Goal: Task Accomplishment & Management: Manage account settings

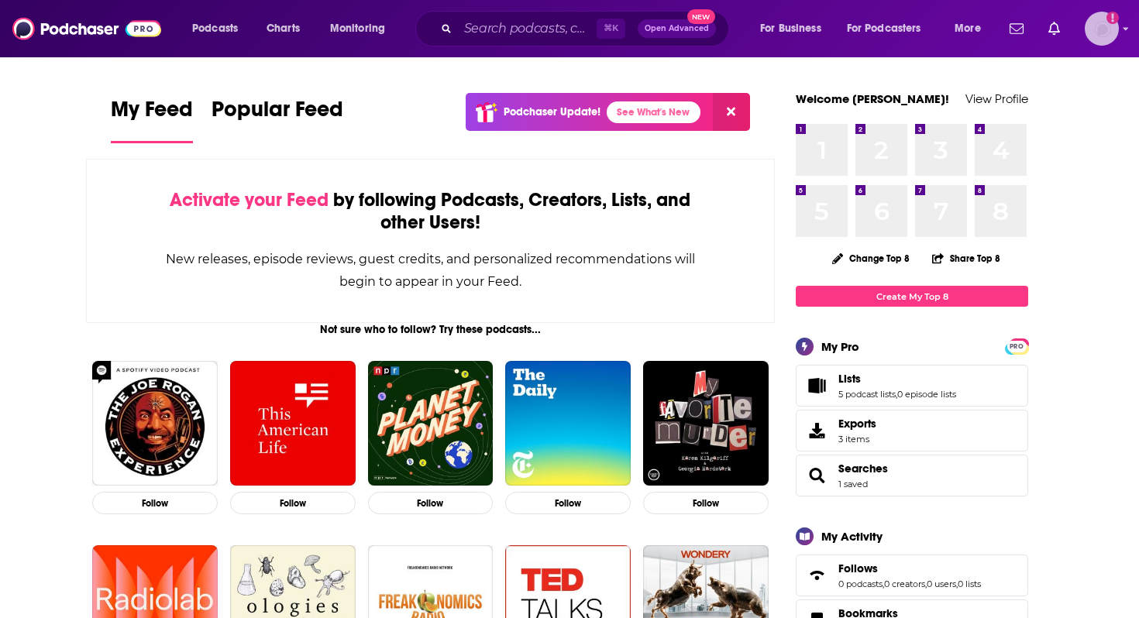
click at [1118, 26] on img "Logged in as roneledotsonRAD" at bounding box center [1102, 29] width 34 height 34
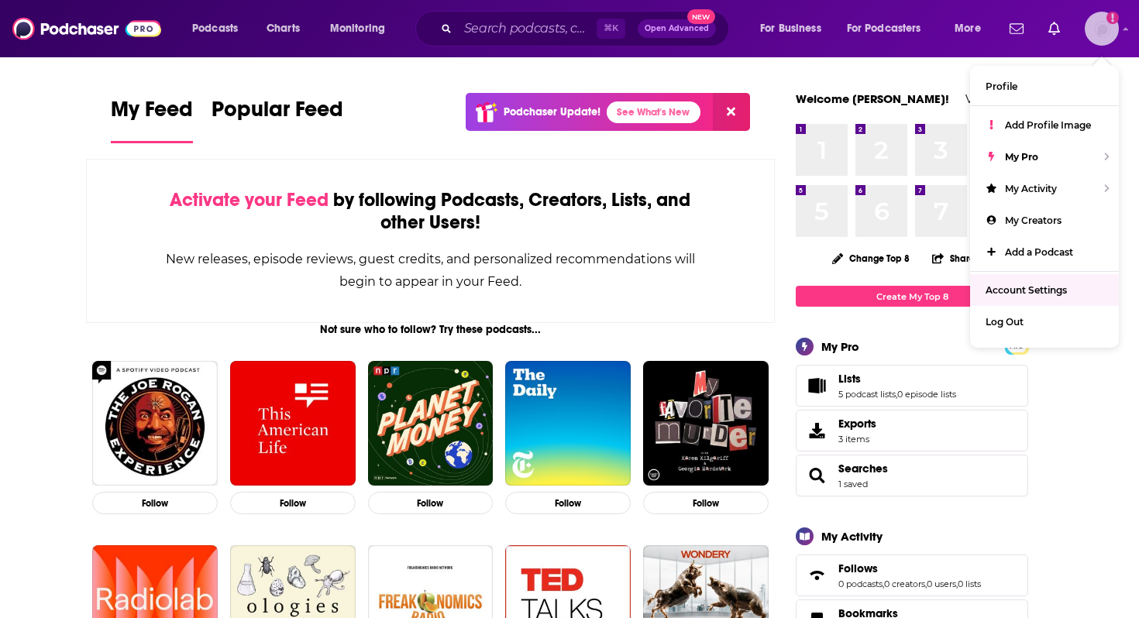
click at [1024, 277] on link "Account Settings" at bounding box center [1044, 290] width 149 height 32
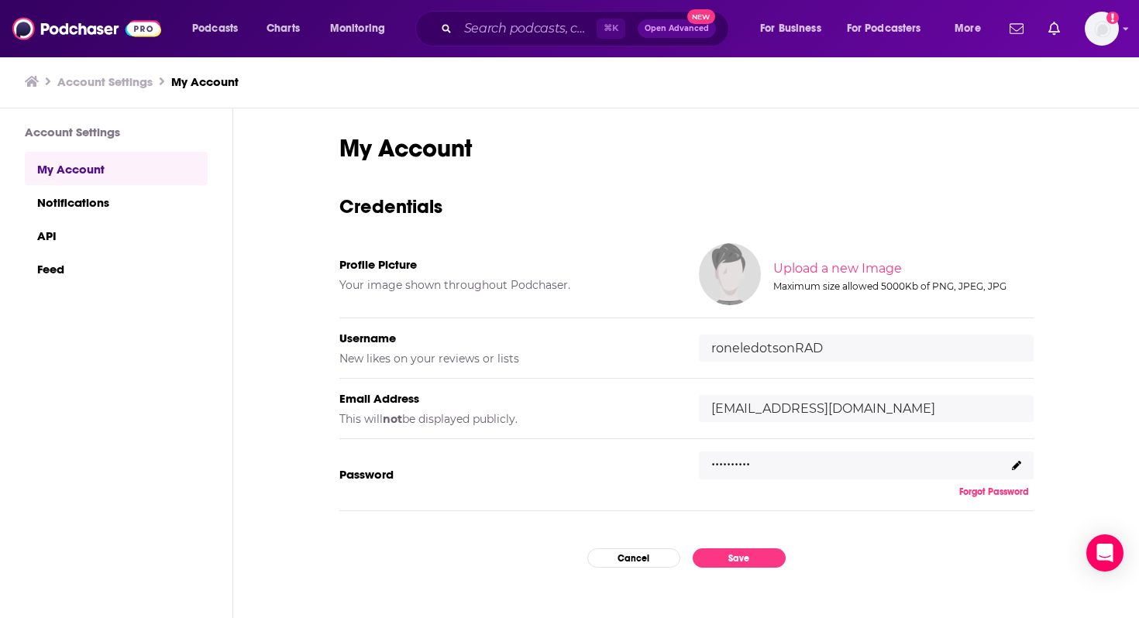
click at [79, 84] on h3 "Account Settings" at bounding box center [104, 81] width 95 height 15
click at [31, 80] on icon at bounding box center [32, 81] width 14 height 11
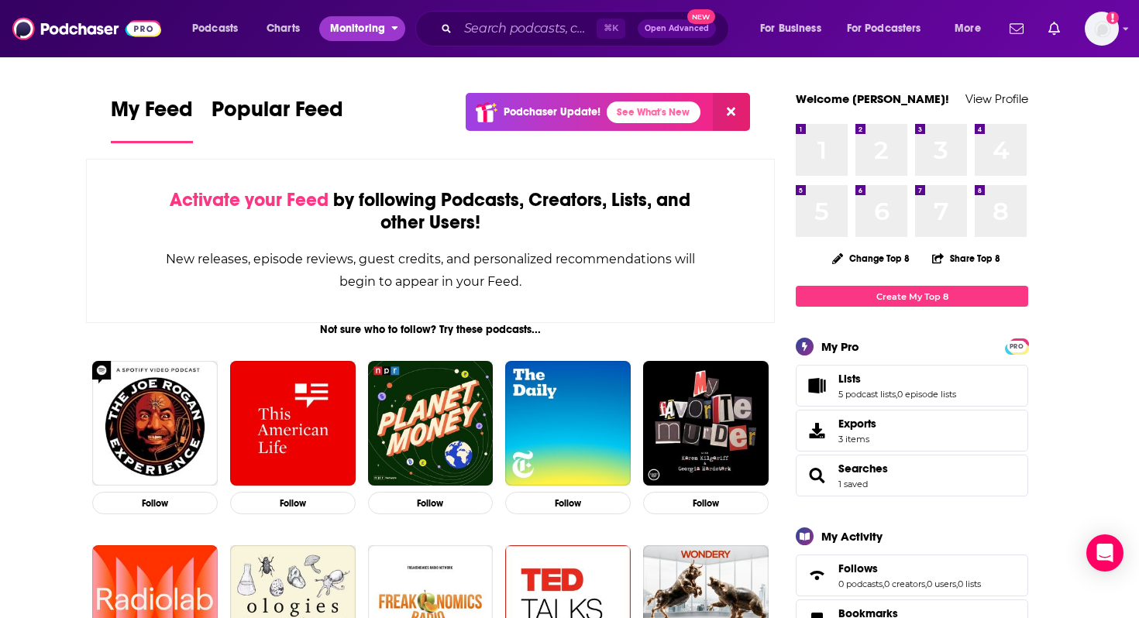
click at [391, 26] on button "Monitoring" at bounding box center [362, 28] width 86 height 25
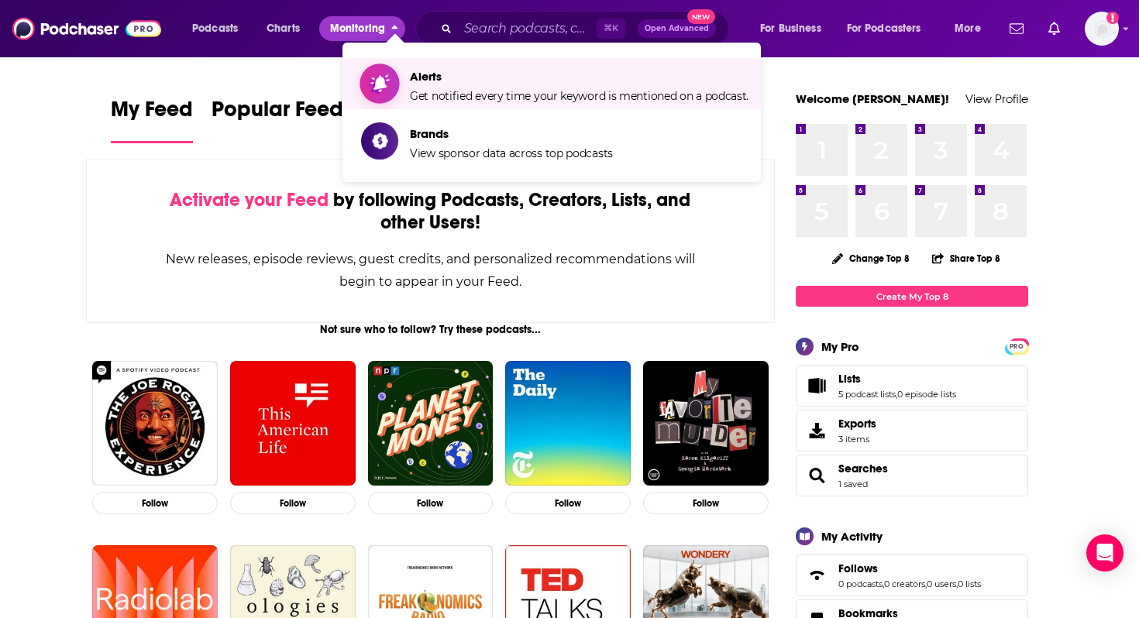
click at [442, 88] on span "Alerts Get notified every time your keyword is mentioned on a podcast." at bounding box center [579, 83] width 339 height 39
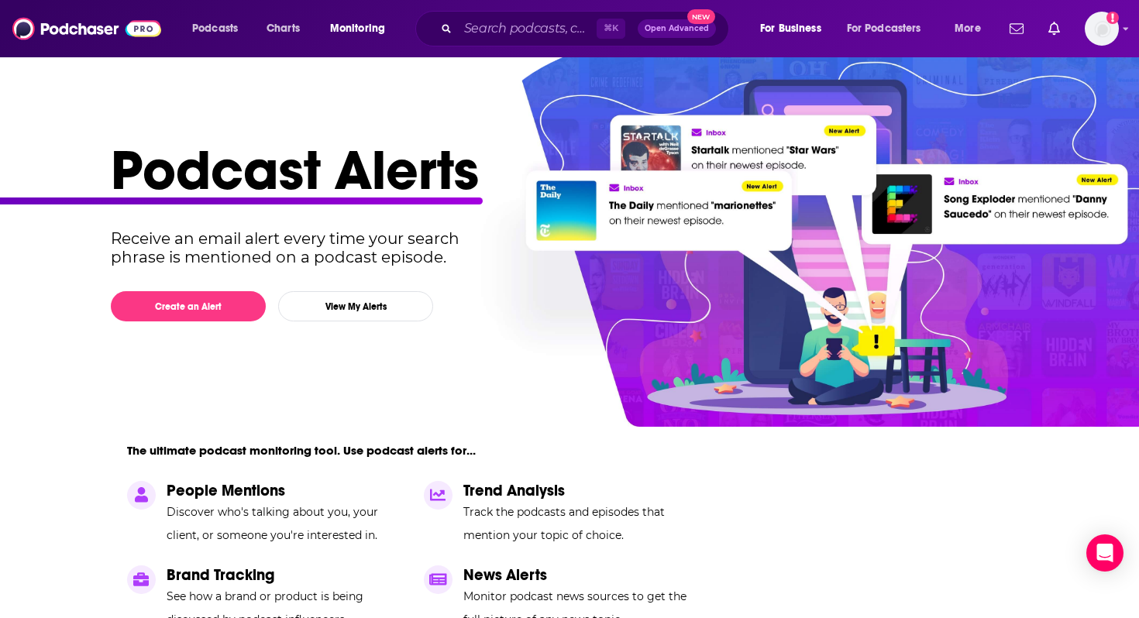
click at [356, 291] on div "Podcast Alerts Receive an email alert every time your search phrase is mentione…" at bounding box center [563, 430] width 905 height 589
click at [358, 312] on button "View My Alerts" at bounding box center [355, 306] width 155 height 30
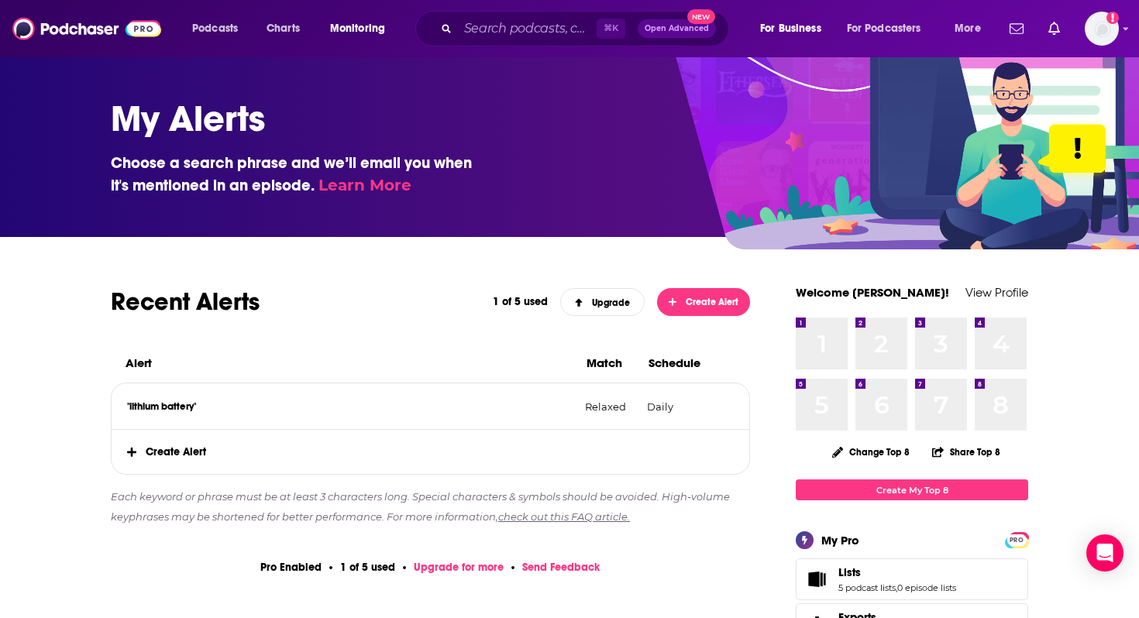
click at [160, 453] on span "Create Alert" at bounding box center [431, 452] width 638 height 44
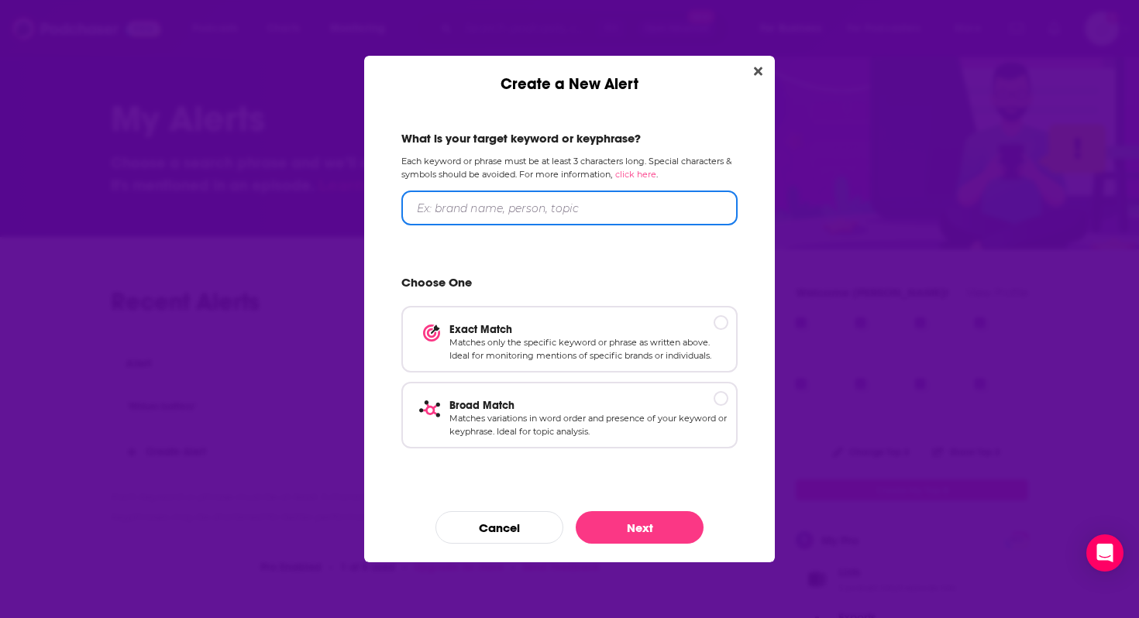
click at [429, 212] on input "Create a New Alert" at bounding box center [569, 208] width 336 height 35
type input "lithium battery"
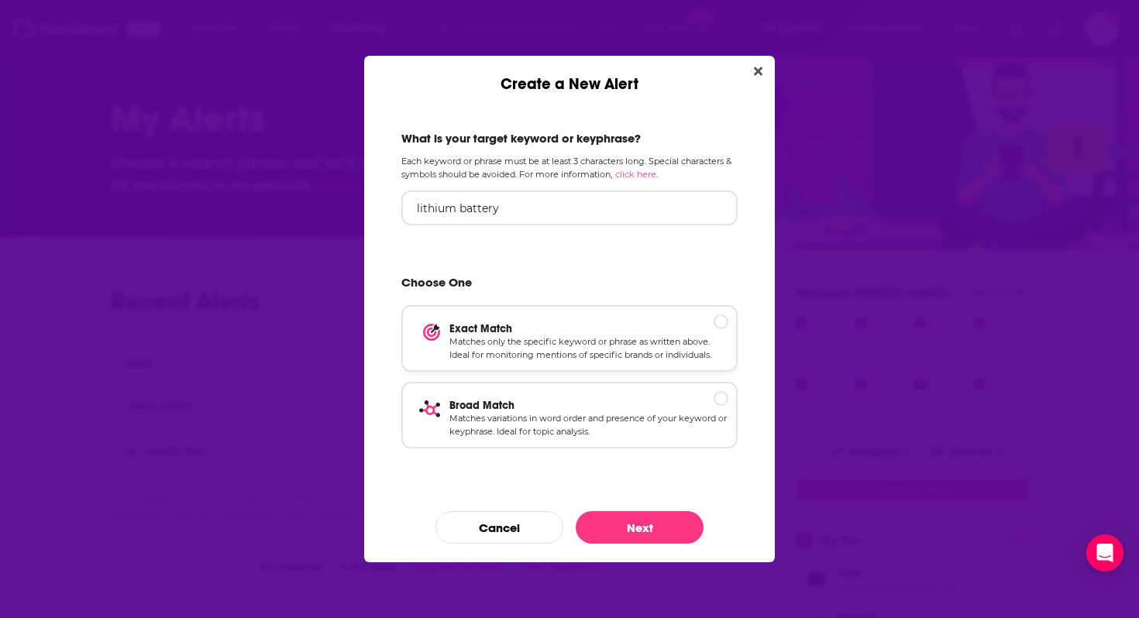
click at [593, 339] on p "Matches only the specific keyword or phrase as written above. Ideal for monitor…" at bounding box center [588, 349] width 279 height 27
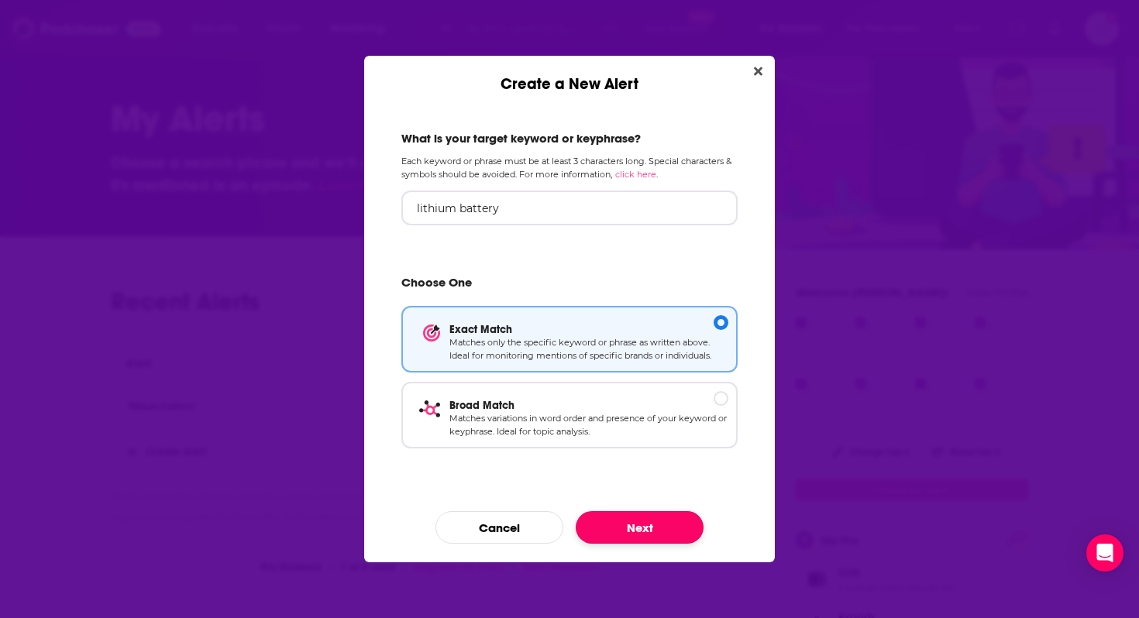
click at [619, 524] on button "Next" at bounding box center [640, 527] width 128 height 33
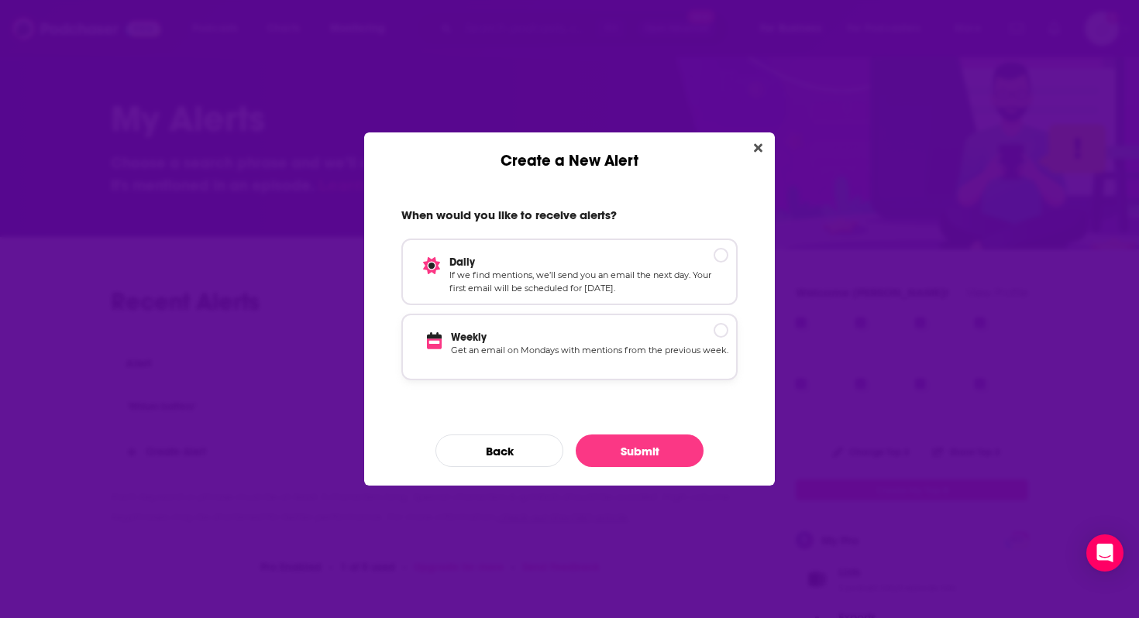
click at [581, 340] on p "Weekly" at bounding box center [589, 337] width 277 height 13
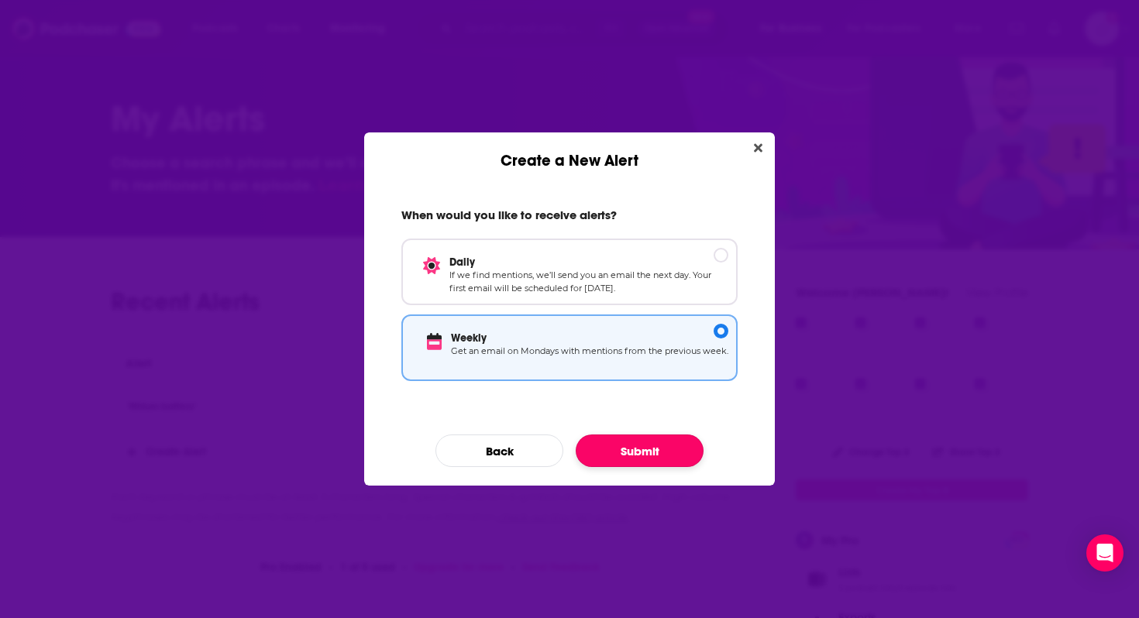
click at [645, 447] on button "Submit" at bounding box center [640, 451] width 128 height 33
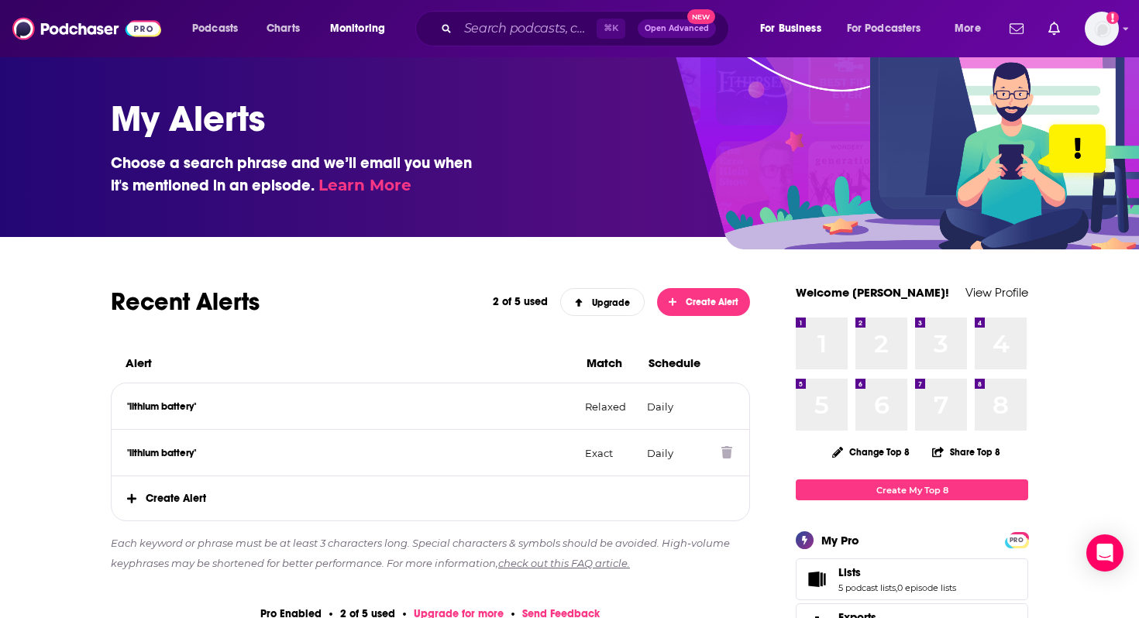
click at [721, 456] on icon at bounding box center [726, 452] width 11 height 12
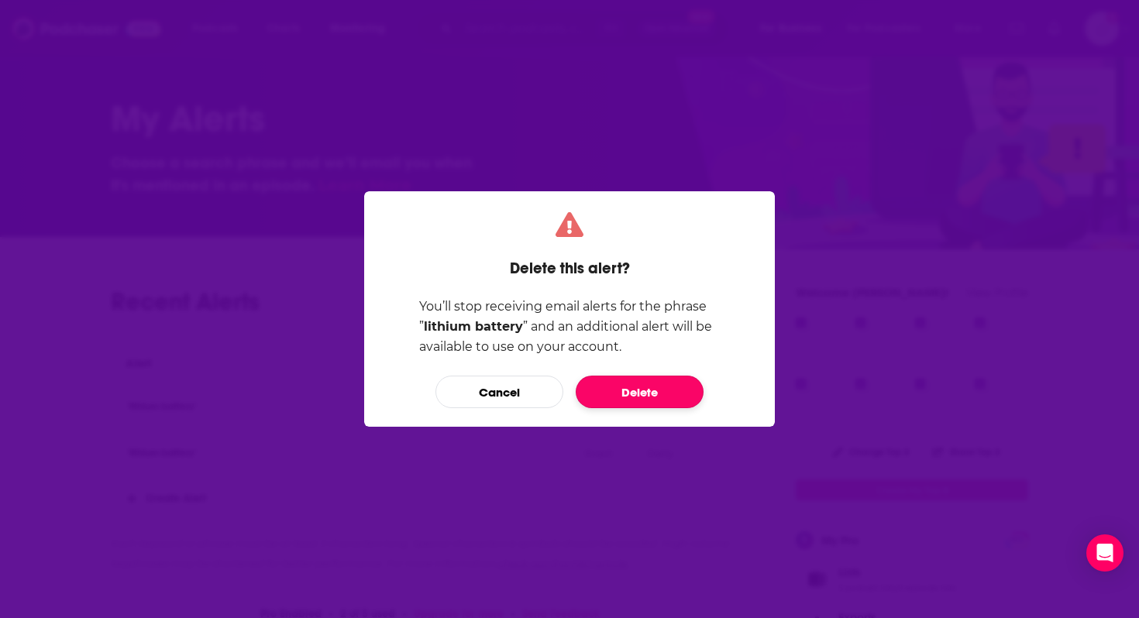
click at [659, 386] on button "Delete" at bounding box center [640, 392] width 128 height 33
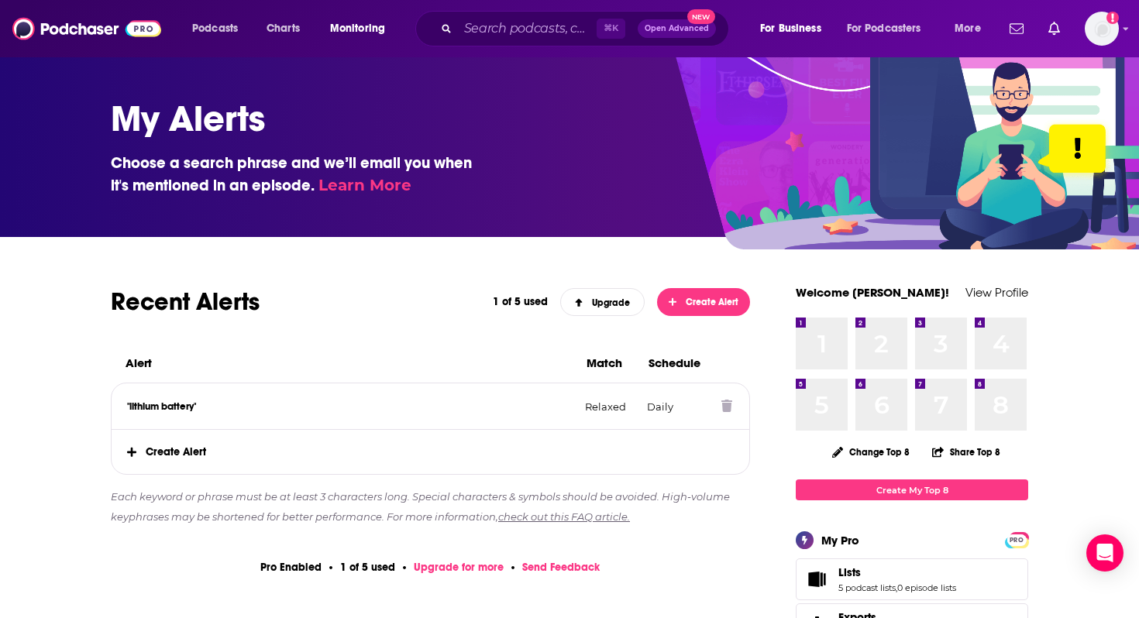
click at [725, 411] on icon at bounding box center [726, 406] width 11 height 12
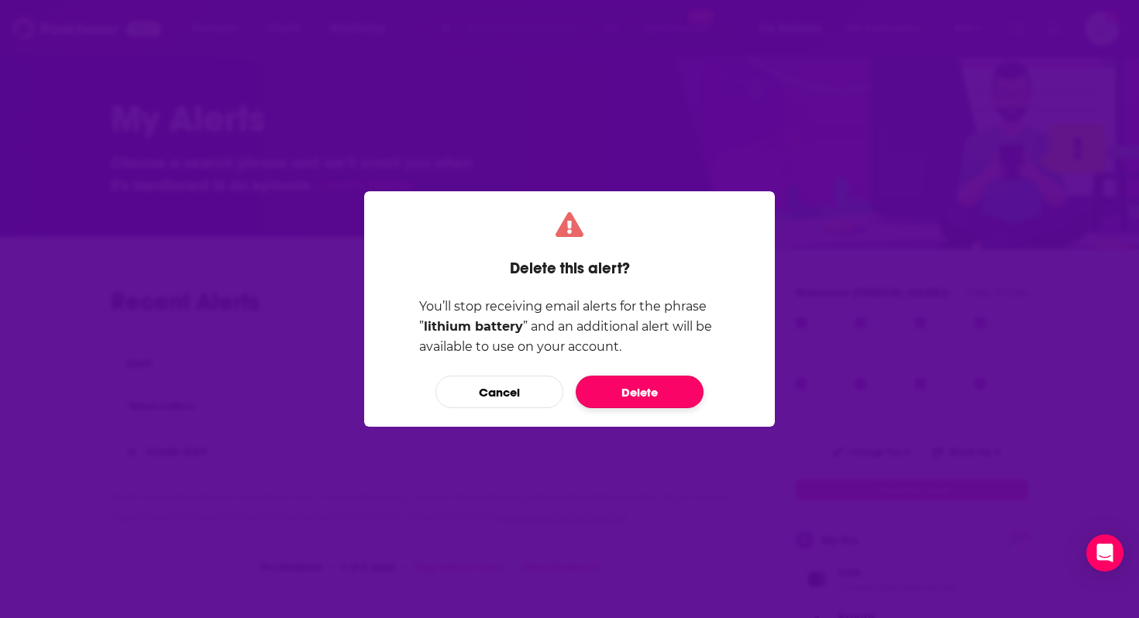
click at [673, 386] on button "Delete" at bounding box center [640, 392] width 128 height 33
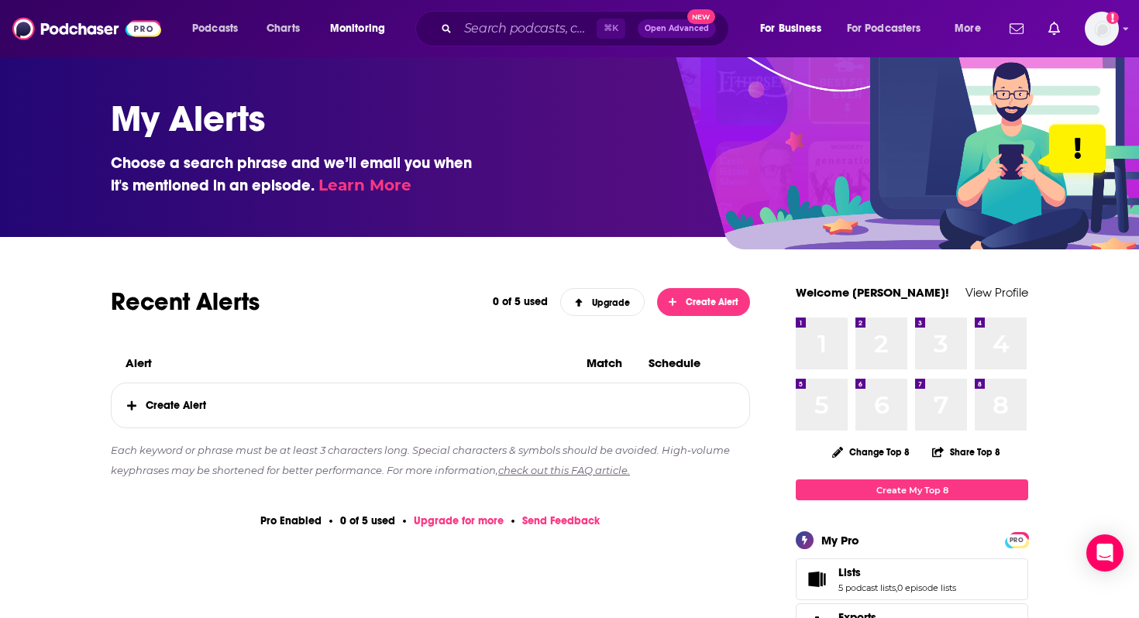
click at [186, 408] on span "Create Alert" at bounding box center [431, 406] width 638 height 44
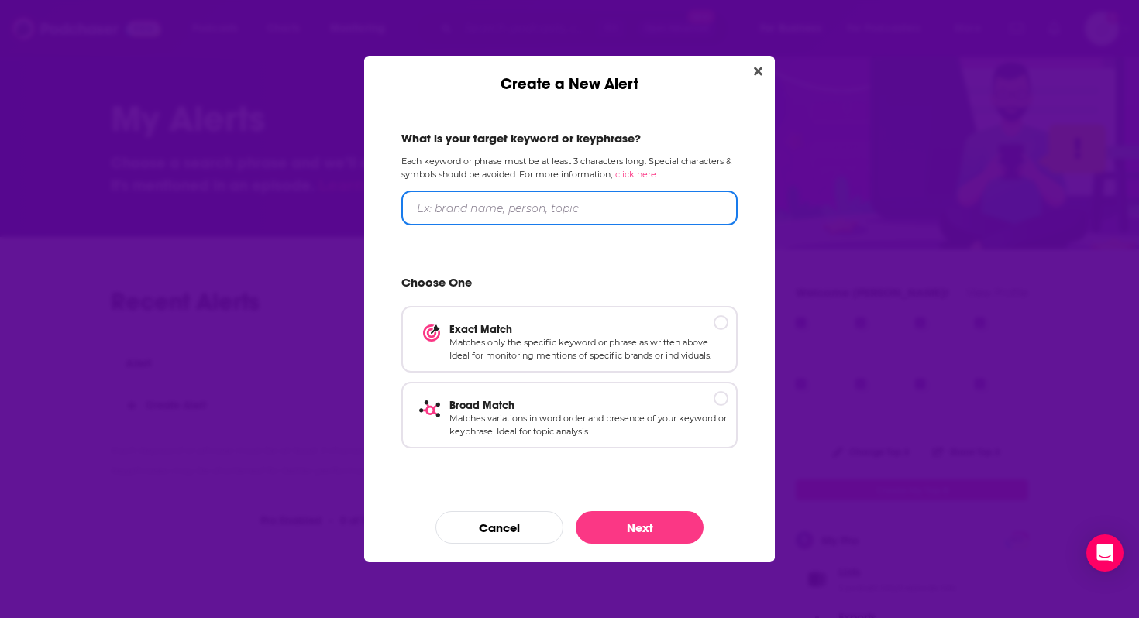
click at [436, 204] on input "Create a New Alert" at bounding box center [569, 208] width 336 height 35
type input "lithium battery"
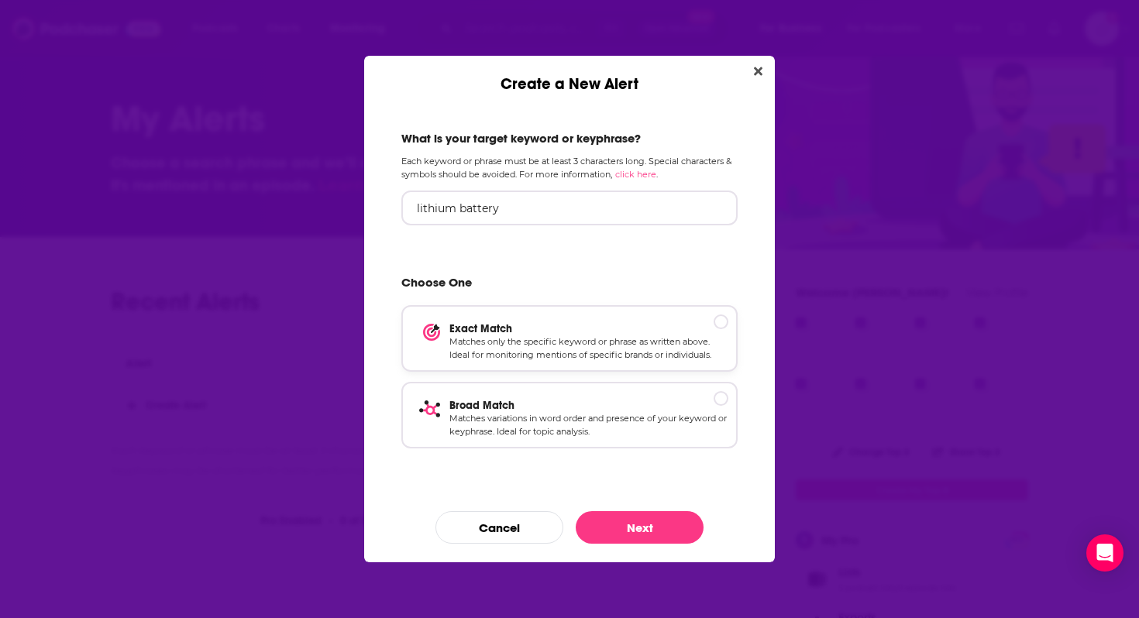
click at [656, 351] on p "Matches only the specific keyword or phrase as written above. Ideal for monitor…" at bounding box center [588, 349] width 279 height 27
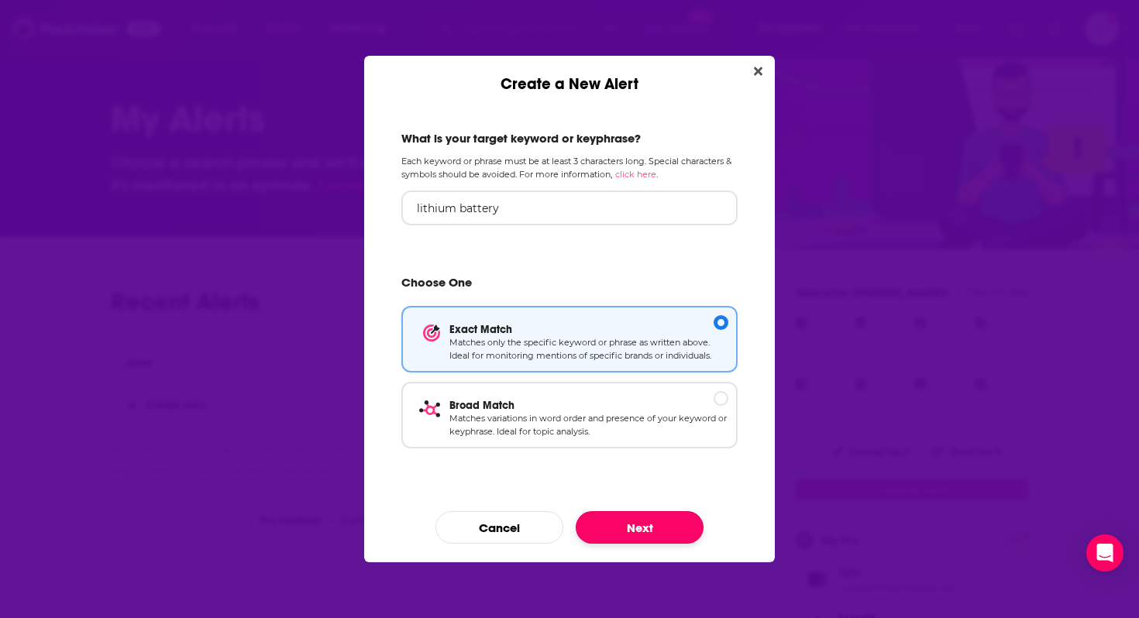
click at [661, 529] on button "Next" at bounding box center [640, 527] width 128 height 33
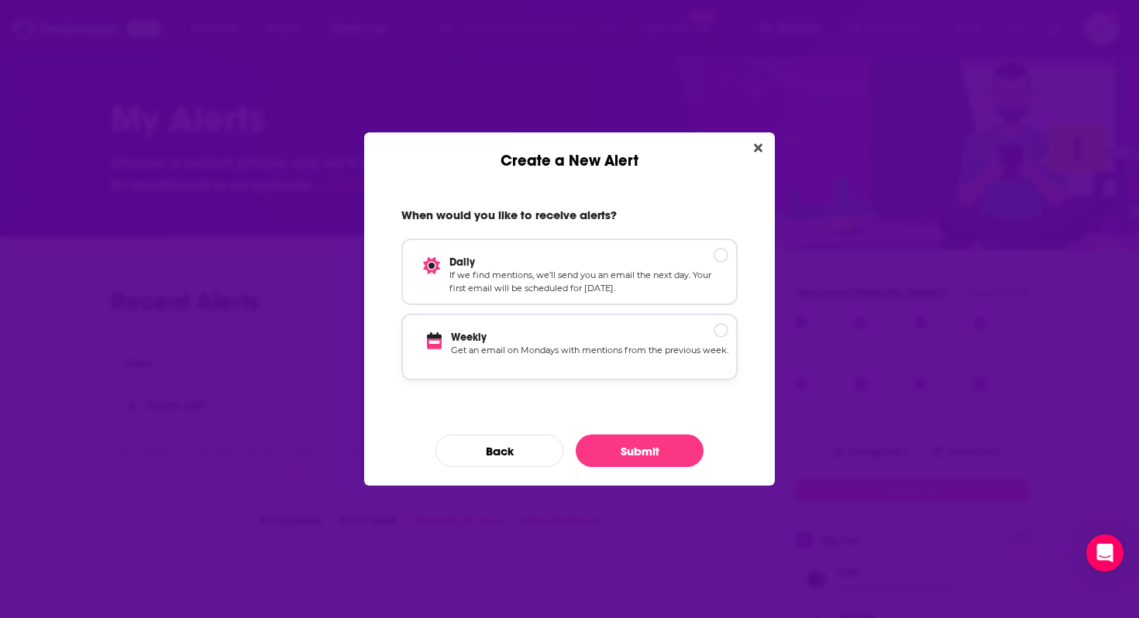
click at [577, 353] on p "Get an email on Mondays with mentions from the previous week." at bounding box center [589, 357] width 277 height 27
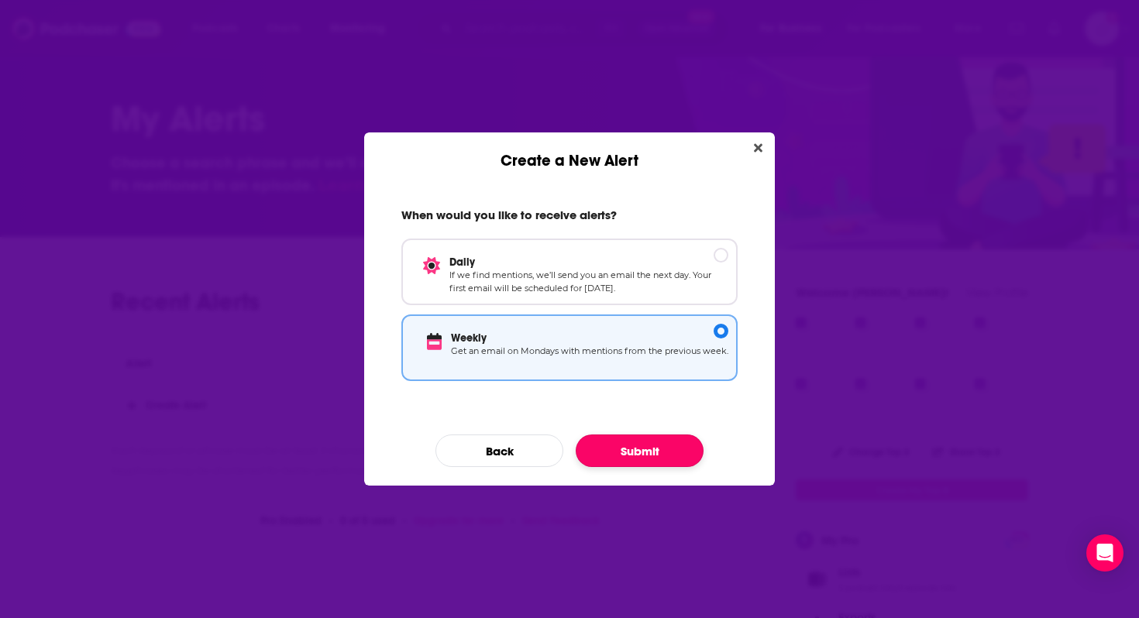
click at [652, 450] on button "Submit" at bounding box center [640, 451] width 128 height 33
